Goal: Navigation & Orientation: Find specific page/section

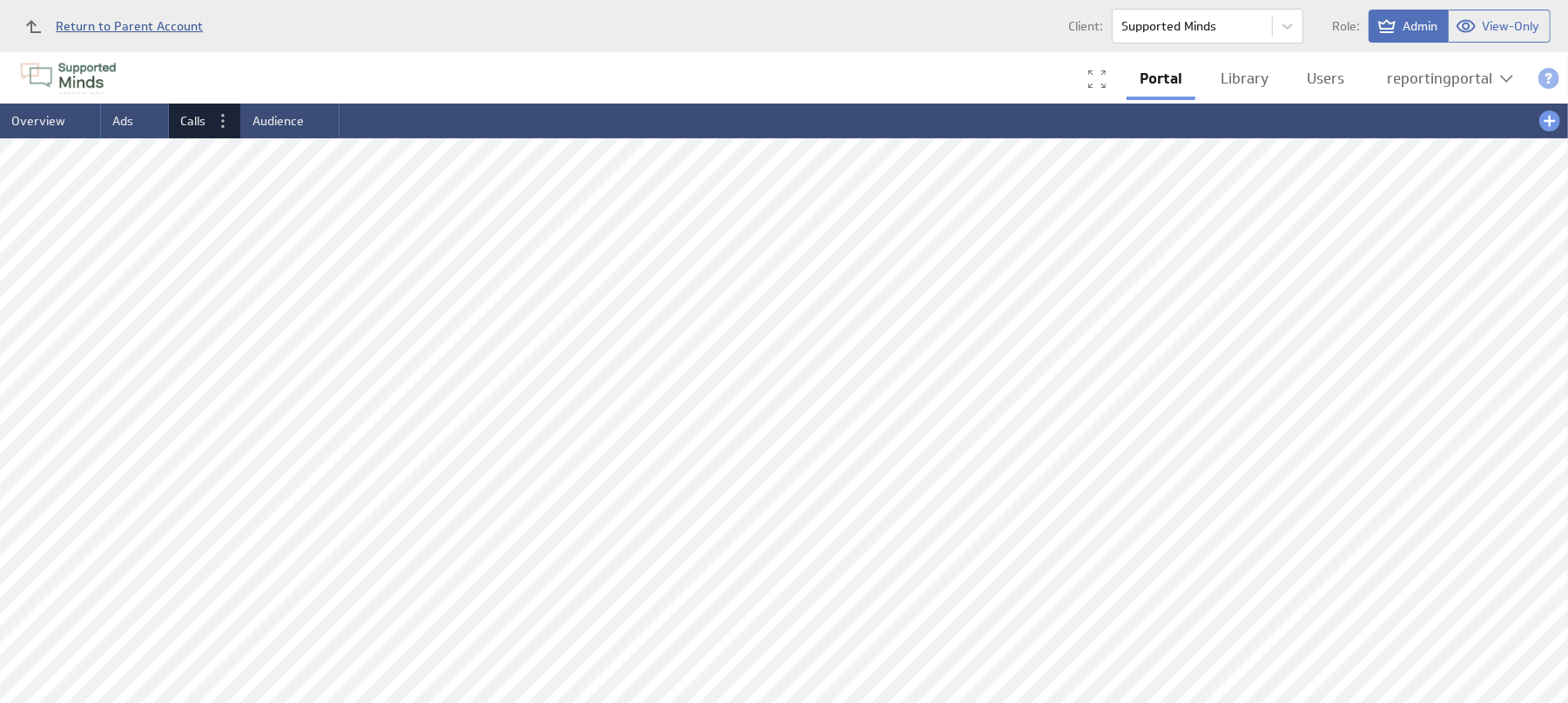
click at [137, 40] on link "Return to Parent Account" at bounding box center [108, 26] width 189 height 39
